Goal: Task Accomplishment & Management: Manage account settings

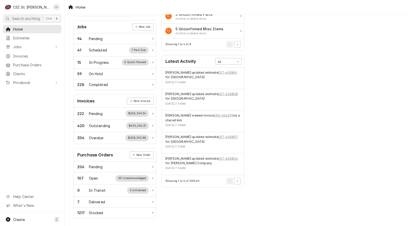
scroll to position [73, 0]
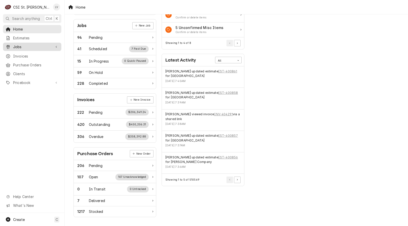
click at [21, 45] on span "Jobs" at bounding box center [32, 46] width 38 height 5
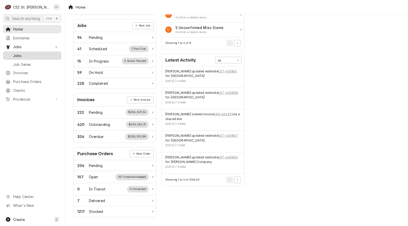
click at [33, 53] on span "Jobs" at bounding box center [36, 55] width 46 height 5
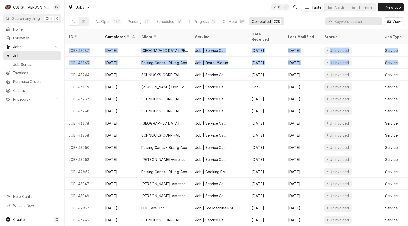
scroll to position [0, 276]
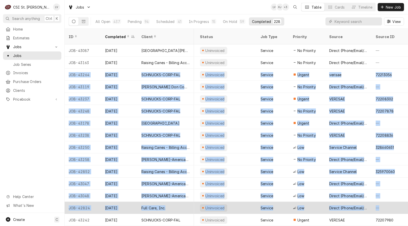
drag, startPoint x: 65, startPoint y: 68, endPoint x: 385, endPoint y: 199, distance: 345.9
copy tbody "JOB-43264 Oct 14 SCHNUCKS-CORP-FAL Schnucks #227 Lindell 4171 Lindell Blvd, St …"
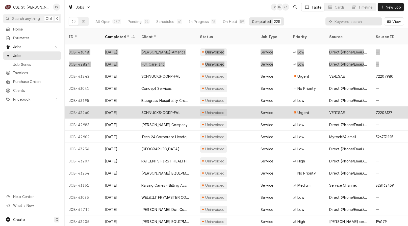
scroll to position [156, 276]
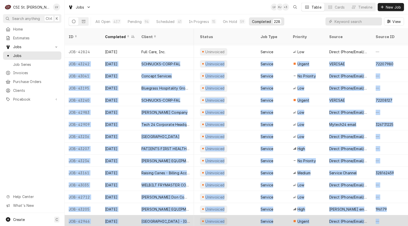
drag, startPoint x: 65, startPoint y: 58, endPoint x: 390, endPoint y: 210, distance: 358.5
copy tbody "JOB-43242 Oct 14 SCHNUCKS-CORP-FAL Schnucks #142 Woods Mill 1060 Woods Mill Rd,…"
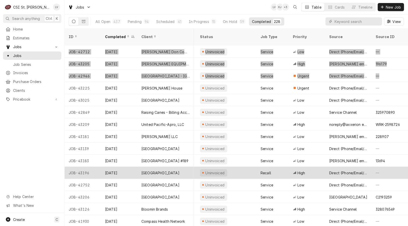
scroll to position [327, 276]
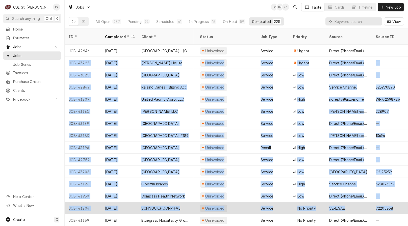
drag, startPoint x: 67, startPoint y: 56, endPoint x: 403, endPoint y: 207, distance: 367.7
copy tbody "JOB-43225 Oct 13 Ruth's Chris Steak House Ruth's Chris - Chesterfield 16493 Wil…"
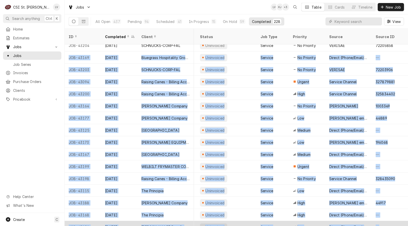
scroll to position [496, 276]
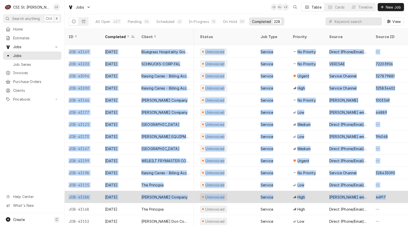
drag, startPoint x: 66, startPoint y: 71, endPoint x: 383, endPoint y: 189, distance: 338.4
copy tbody "JOB-43169 Oct 13 Bluegrass Hospitality Group - BHG Drake's Shiloh 1160 Central …"
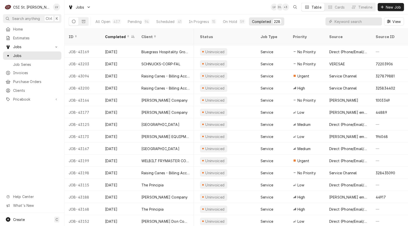
click at [34, 108] on div "Home Estimates Jobs Jobs Job Series Invoices Purchase Orders Clients Pricebook …" at bounding box center [32, 119] width 64 height 188
